Goal: Information Seeking & Learning: Learn about a topic

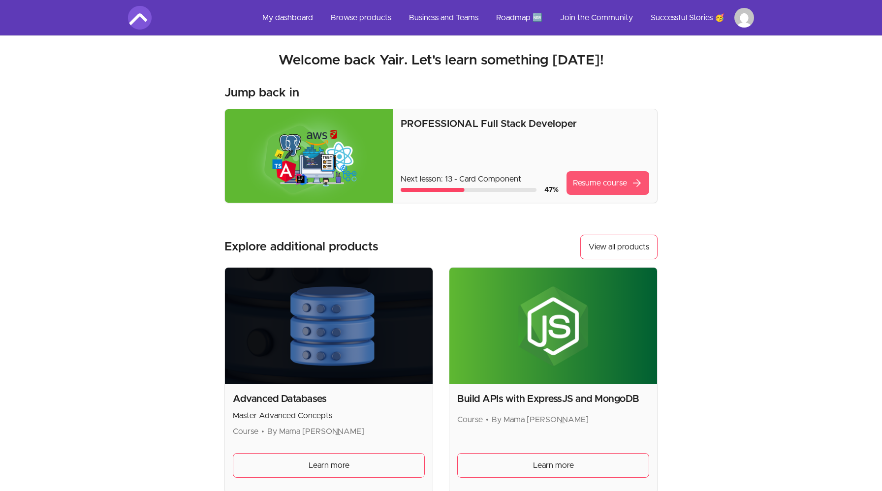
click at [593, 187] on link "Resume course arrow_forward" at bounding box center [608, 183] width 83 height 24
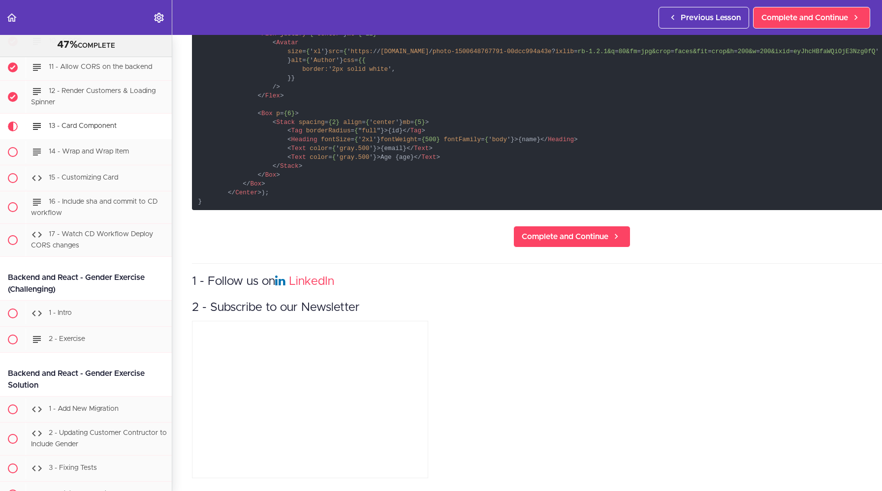
scroll to position [576, 0]
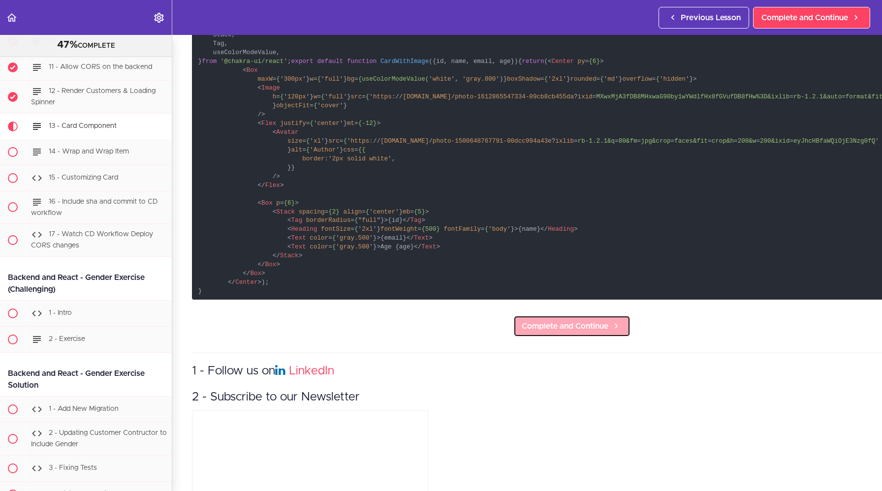
click at [550, 337] on link "Complete and Continue" at bounding box center [571, 327] width 117 height 22
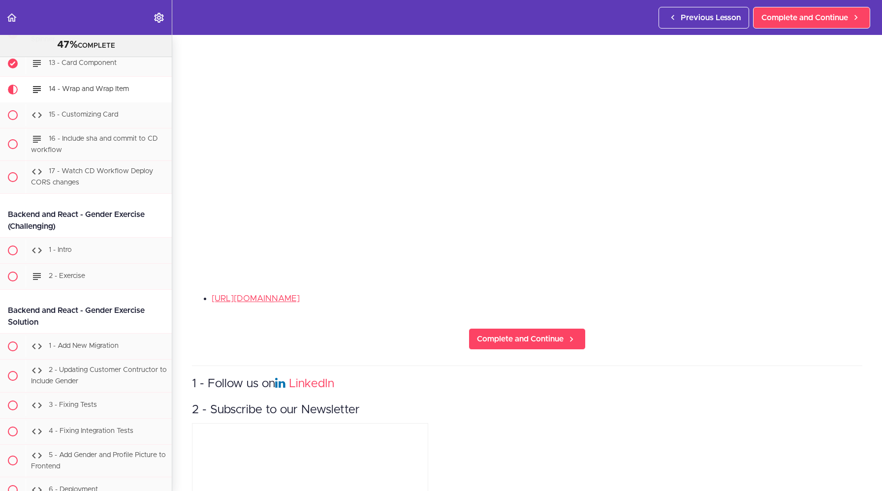
scroll to position [182, 0]
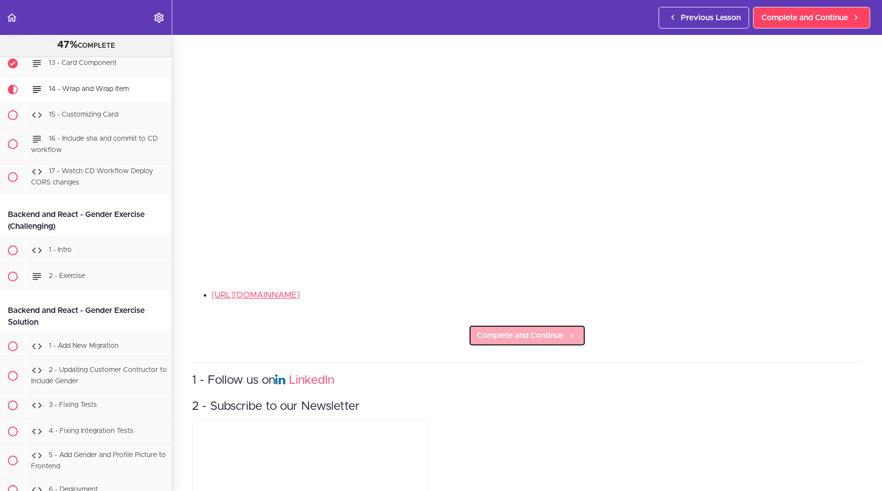
click at [532, 331] on span "Complete and Continue" at bounding box center [520, 336] width 87 height 12
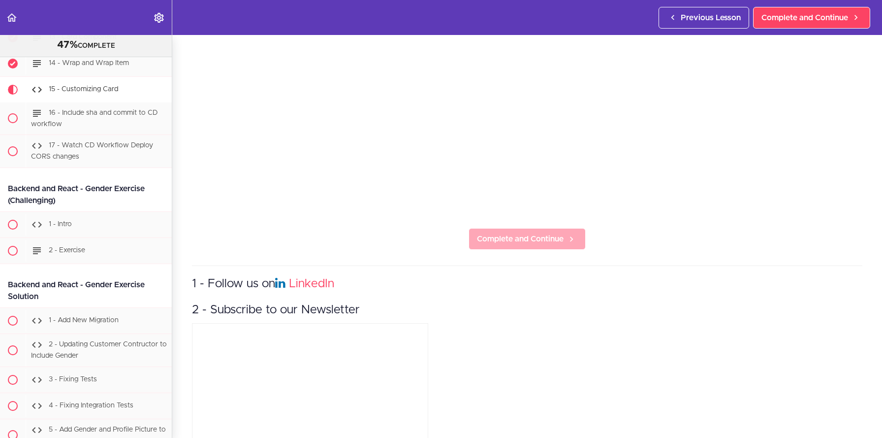
scroll to position [246, 0]
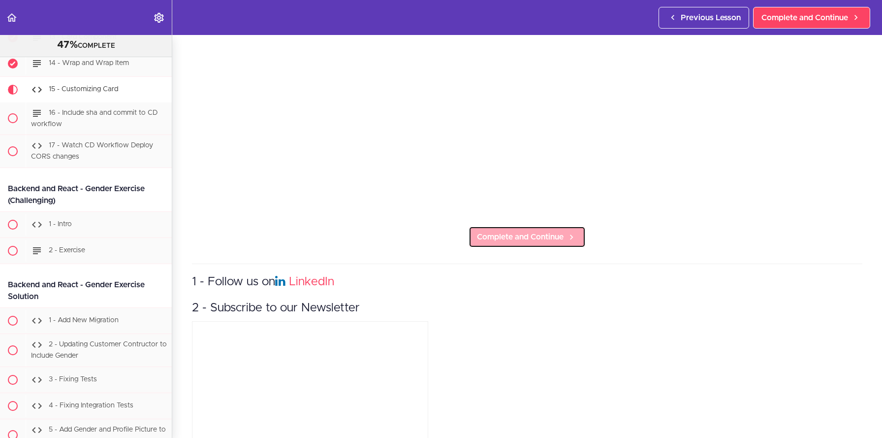
click at [532, 242] on span "Complete and Continue" at bounding box center [520, 237] width 87 height 12
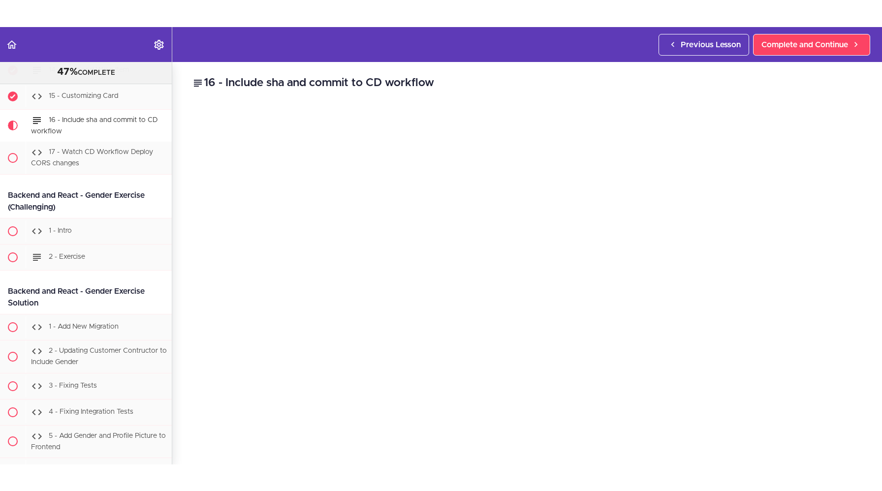
scroll to position [11803, 0]
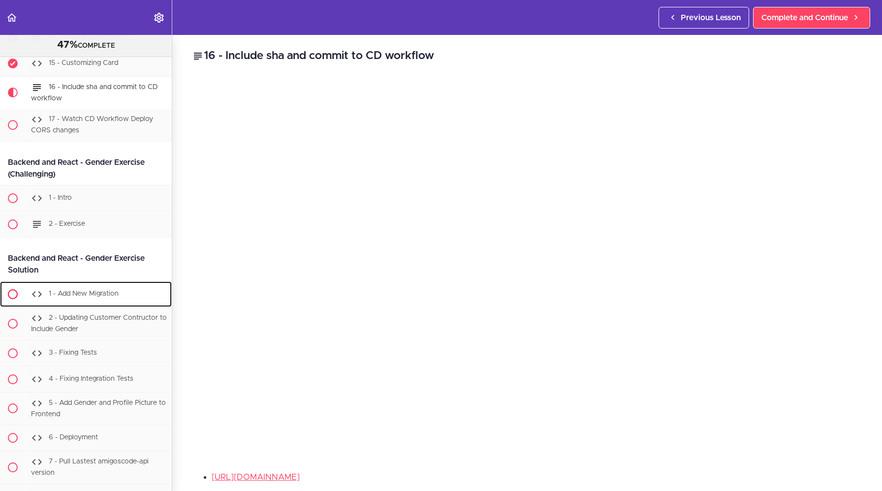
click at [151, 300] on div "1 - Add New Migration" at bounding box center [99, 295] width 146 height 22
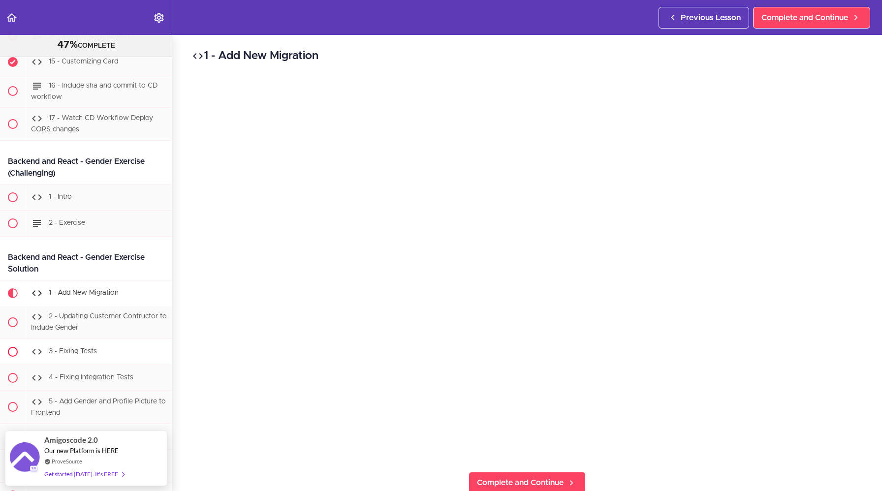
scroll to position [11802, 0]
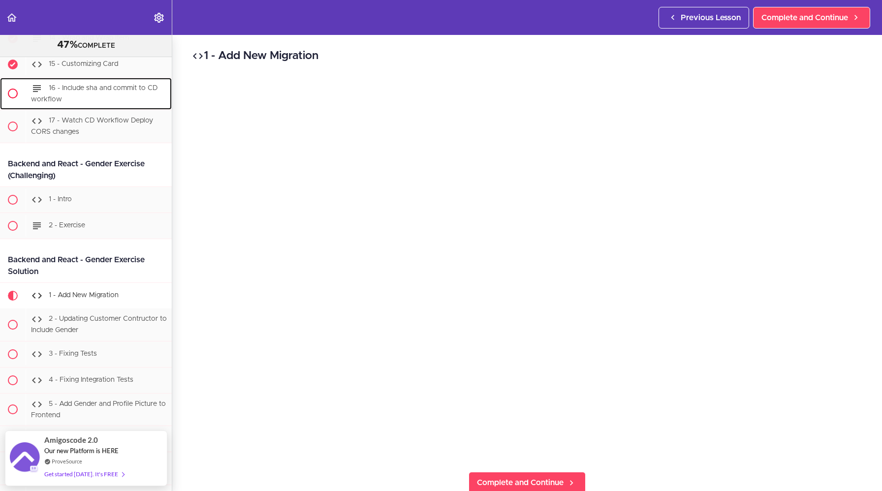
click at [97, 94] on div "16 - Include sha and commit to CD workflow" at bounding box center [99, 94] width 146 height 32
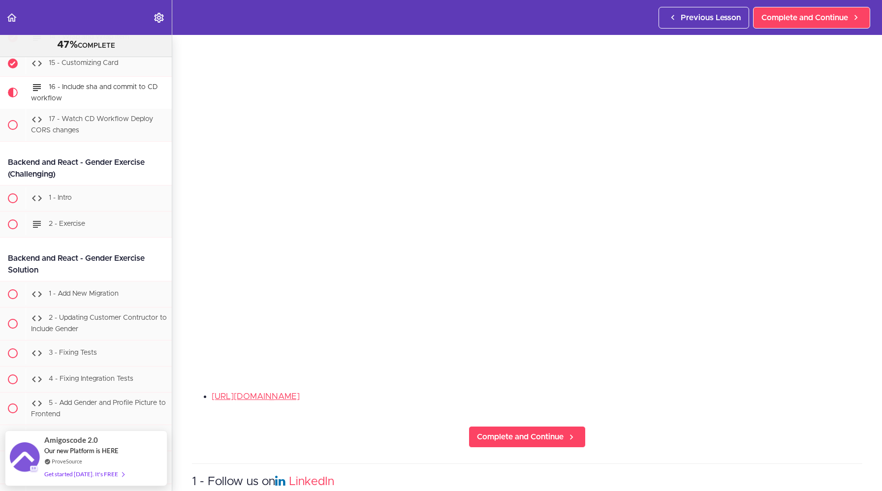
scroll to position [88, 0]
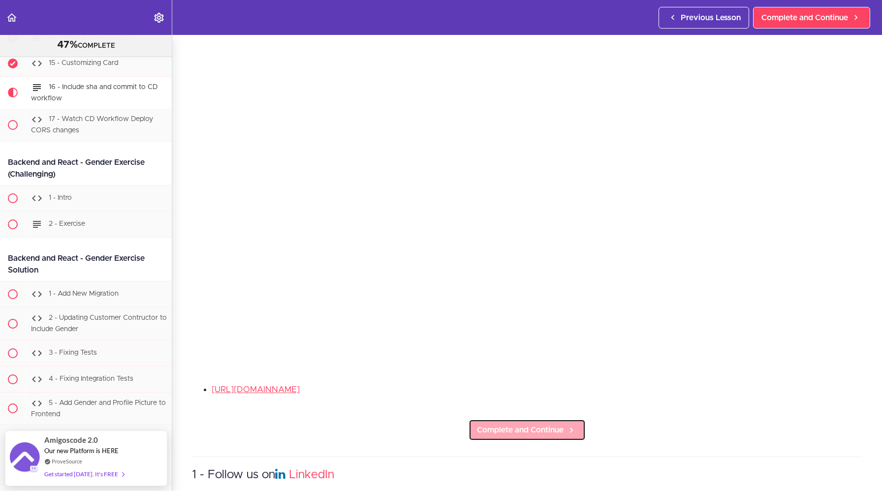
click at [538, 432] on span "Complete and Continue" at bounding box center [520, 430] width 87 height 12
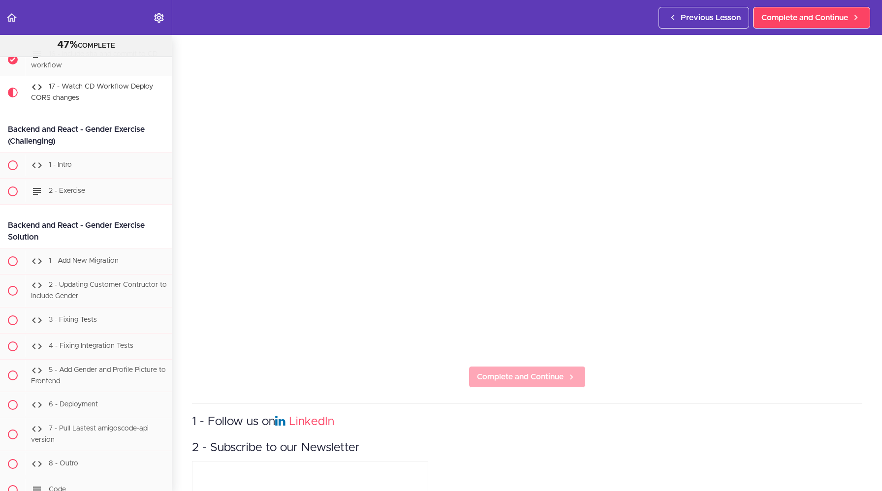
scroll to position [112, 0]
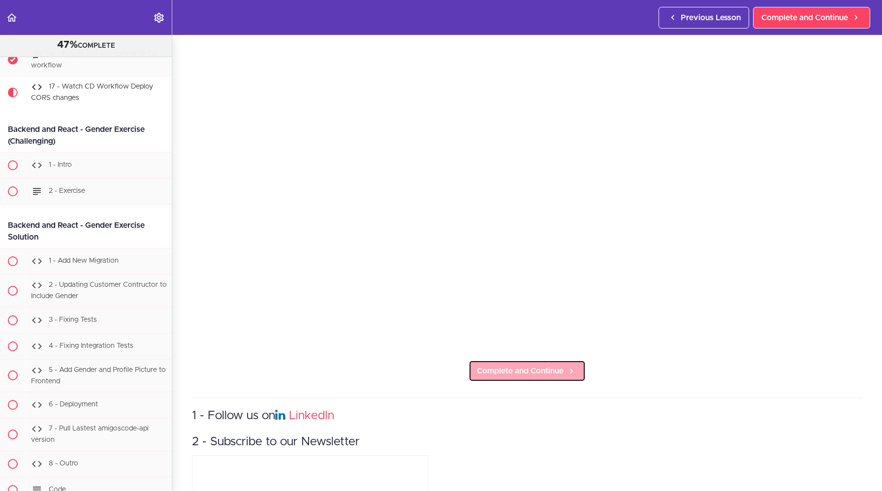
click at [530, 363] on link "Complete and Continue" at bounding box center [527, 371] width 117 height 22
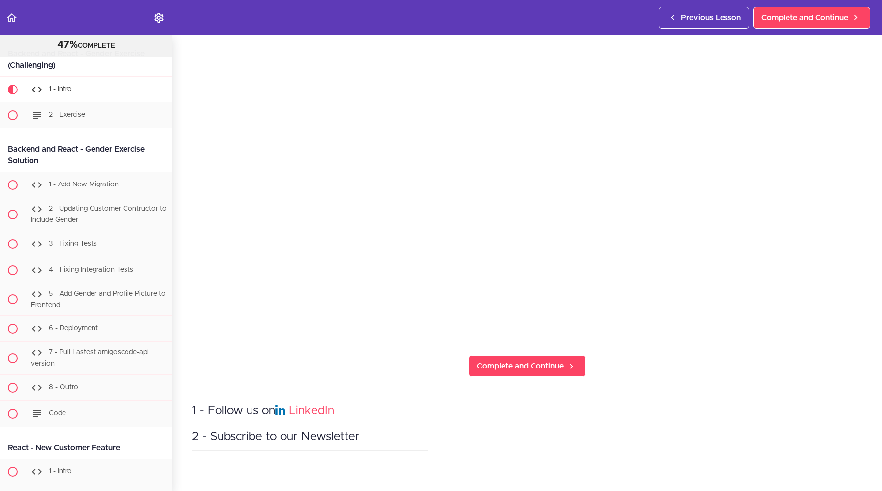
scroll to position [120, 0]
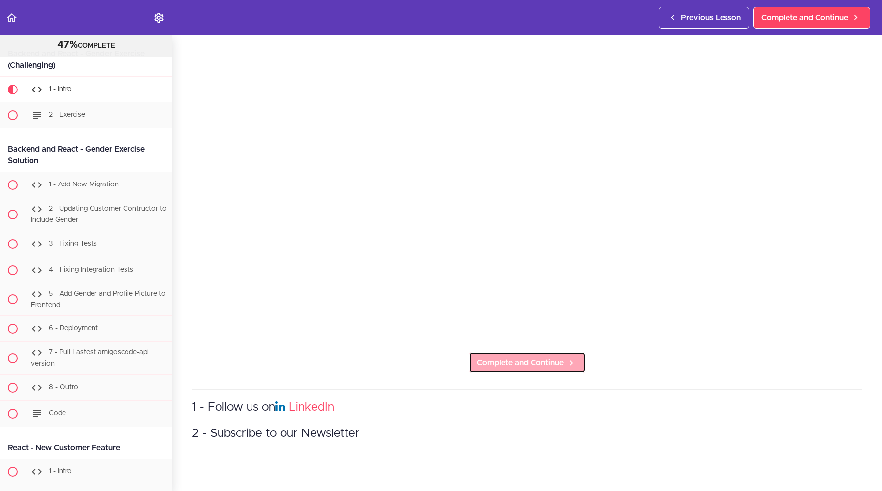
click at [533, 371] on link "Complete and Continue" at bounding box center [527, 363] width 117 height 22
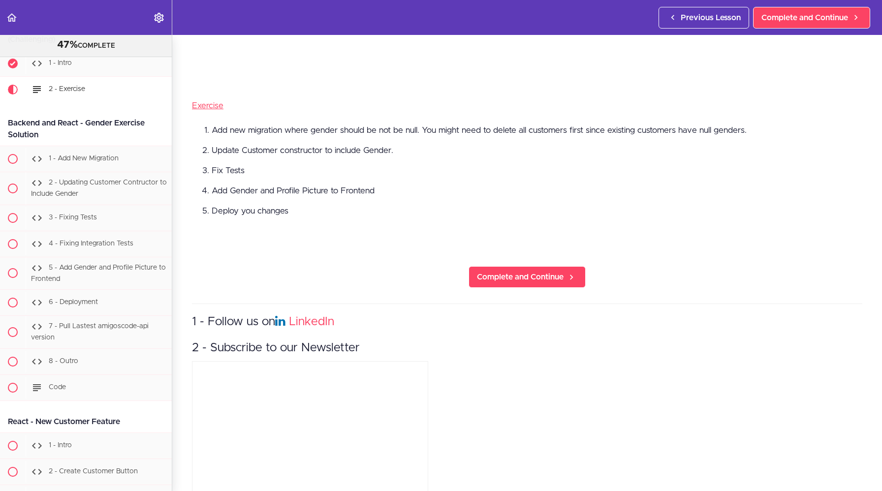
scroll to position [373, 0]
click at [14, 18] on icon "Back to course curriculum" at bounding box center [12, 18] width 12 height 12
